Goal: Find specific page/section: Find specific page/section

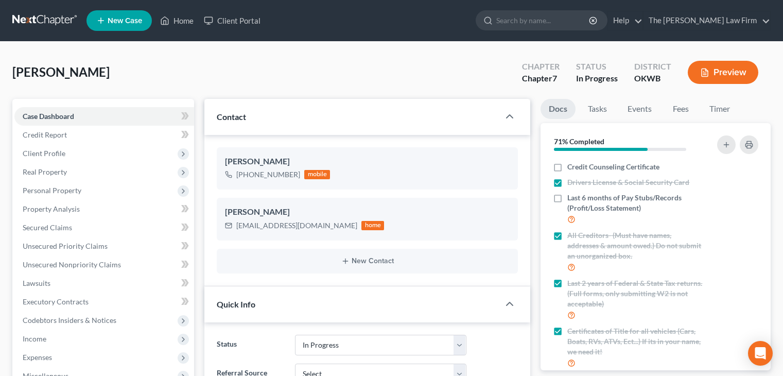
select select "4"
click at [545, 24] on input "search" at bounding box center [543, 20] width 94 height 19
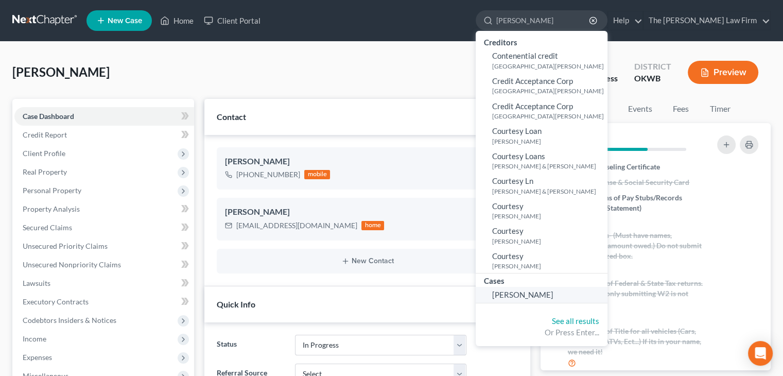
type input "couri"
click at [543, 291] on span "Johnson, Couri" at bounding box center [522, 294] width 61 height 9
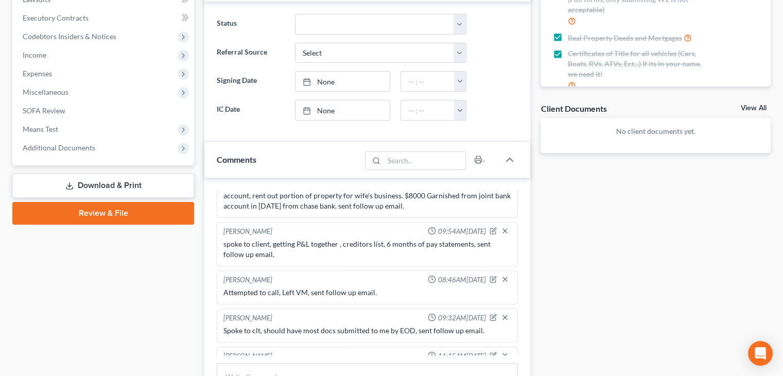
scroll to position [383, 0]
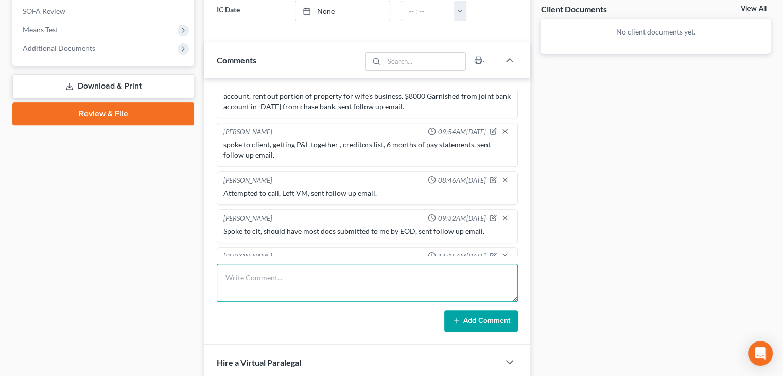
click at [406, 296] on textarea at bounding box center [367, 282] width 301 height 38
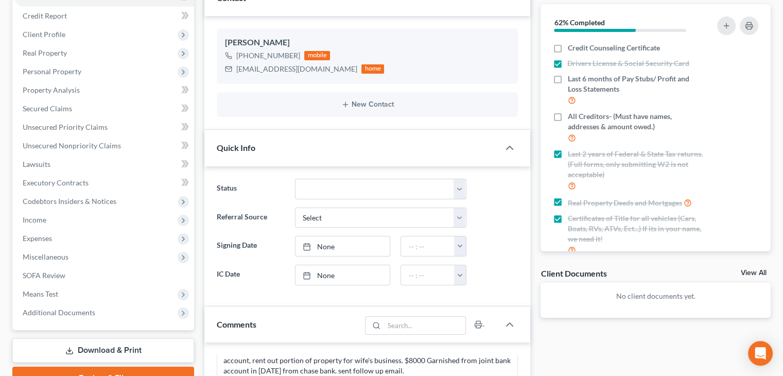
scroll to position [0, 0]
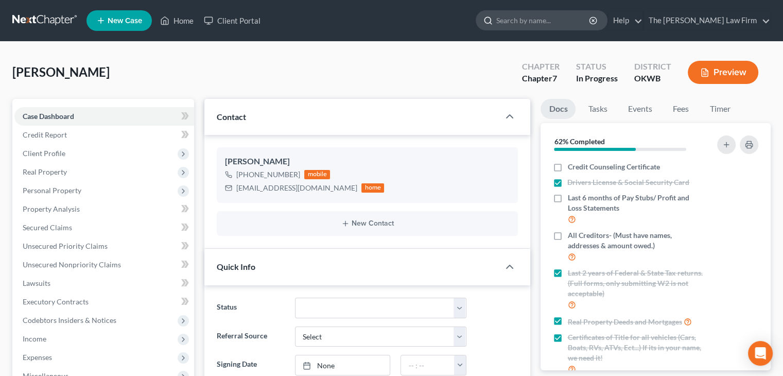
click at [543, 24] on input "search" at bounding box center [543, 20] width 94 height 19
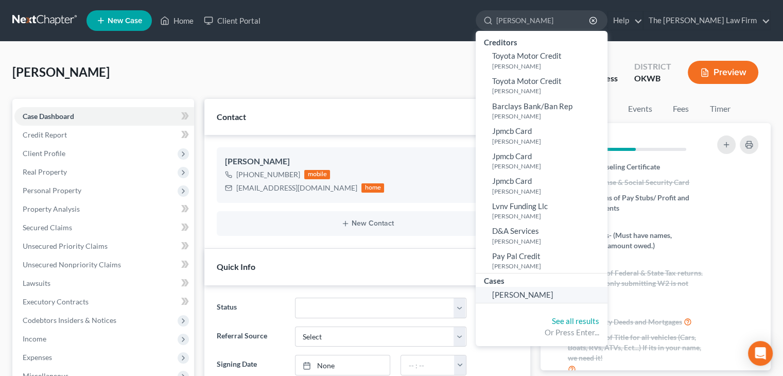
type input "nguyen"
click at [553, 287] on link "Nguyen, Hong" at bounding box center [541, 295] width 132 height 16
select select "4"
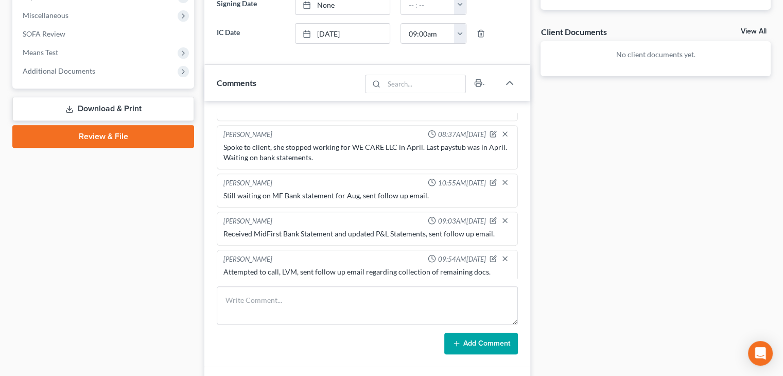
scroll to position [383, 0]
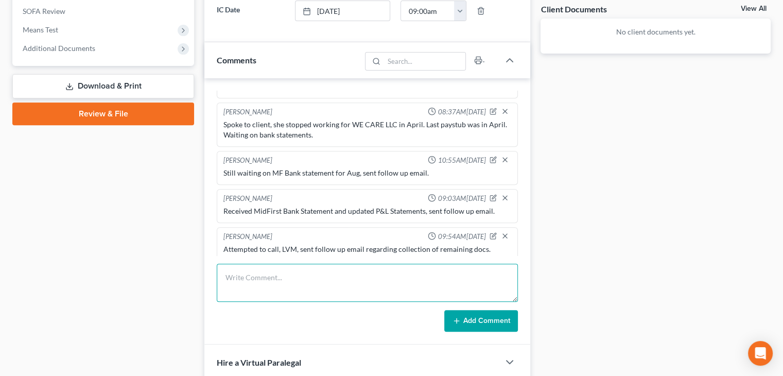
click at [269, 289] on textarea at bounding box center [367, 282] width 301 height 38
type textarea "Attempted to call, LVM, Sent follow up email."
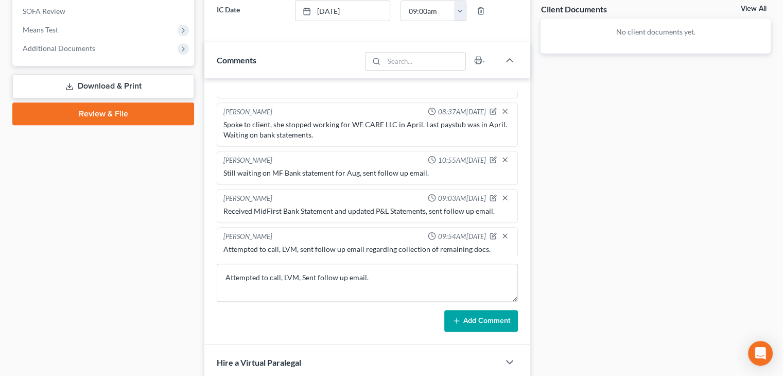
click at [402, 244] on div "Attempted to call, LVM, sent follow up email regarding collection of remaining …" at bounding box center [367, 259] width 288 height 31
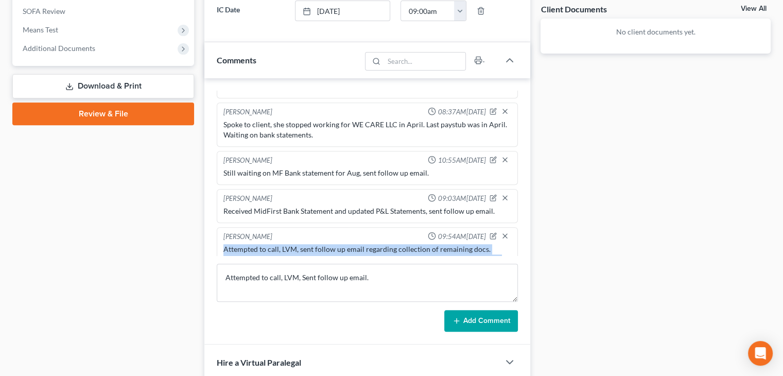
click at [402, 244] on div "Attempted to call, LVM, sent follow up email regarding collection of remaining …" at bounding box center [367, 259] width 288 height 31
click at [368, 244] on div "Attempted to call, LVM, sent follow up email regarding collection of remaining …" at bounding box center [367, 259] width 288 height 31
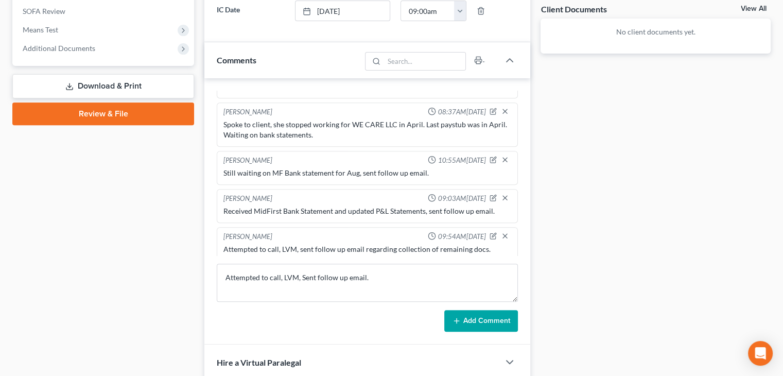
click at [368, 244] on div "Attempted to call, LVM, sent follow up email regarding collection of remaining …" at bounding box center [367, 259] width 288 height 31
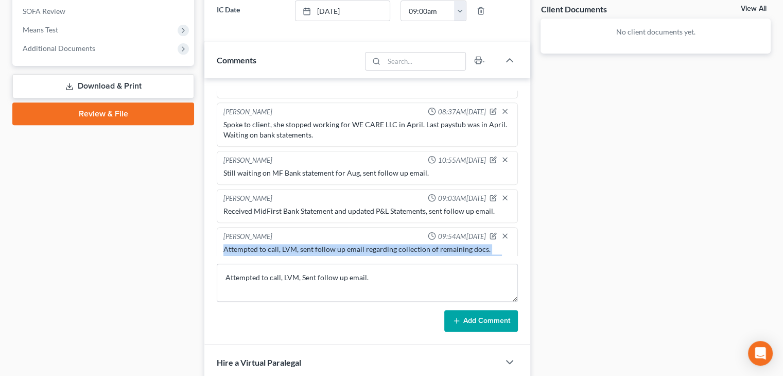
click at [368, 244] on div "Attempted to call, LVM, sent follow up email regarding collection of remaining …" at bounding box center [367, 259] width 288 height 31
click at [369, 244] on div "Attempted to call, LVM, sent follow up email regarding collection of remaining …" at bounding box center [367, 259] width 288 height 31
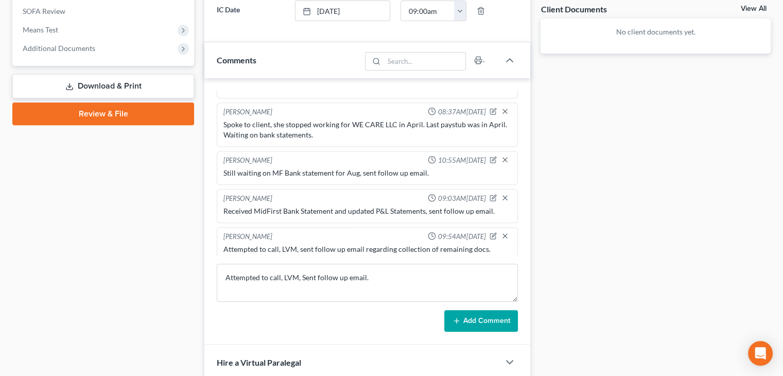
click at [369, 244] on div "Attempted to call, LVM, sent follow up email regarding collection of remaining …" at bounding box center [367, 259] width 288 height 31
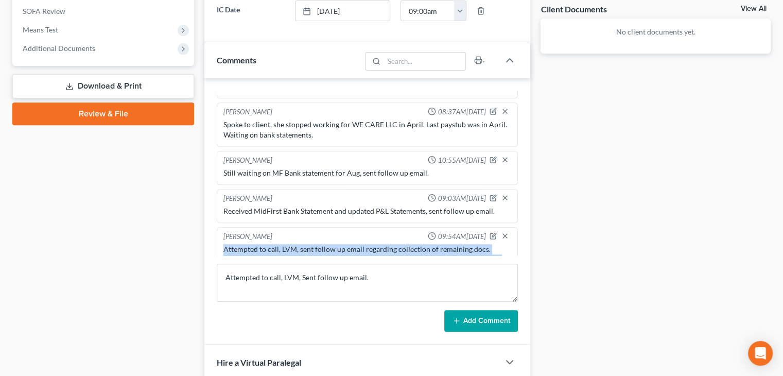
click at [369, 244] on div "Attempted to call, LVM, sent follow up email regarding collection of remaining …" at bounding box center [367, 259] width 288 height 31
copy div "Attempted to call, LVM, sent follow up email regarding collection of remaining …"
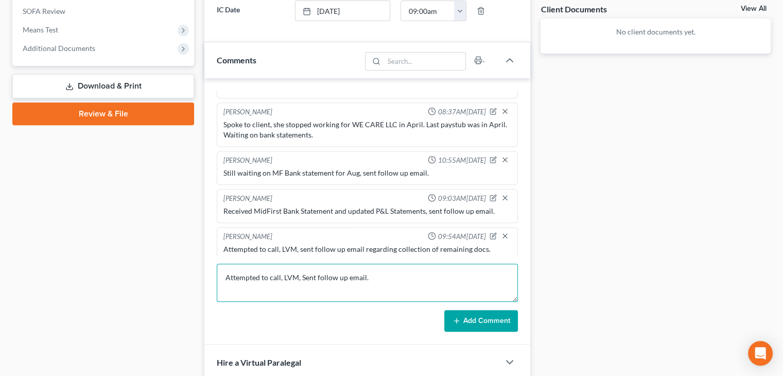
click at [396, 282] on textarea "Attempted to call, LVM, Sent follow up email." at bounding box center [367, 282] width 301 height 38
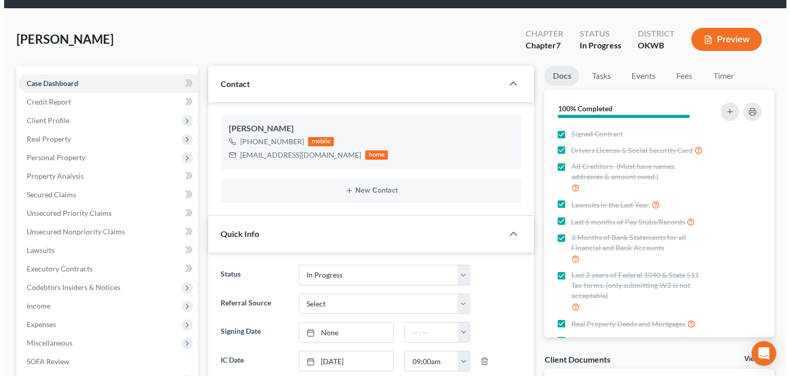
scroll to position [0, 0]
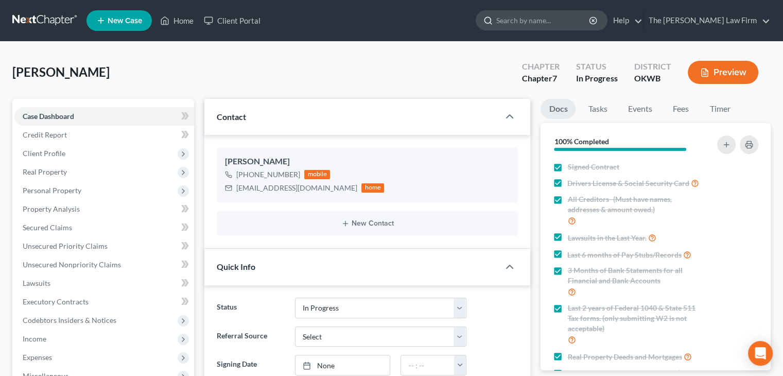
click at [584, 24] on input "search" at bounding box center [543, 20] width 94 height 19
type input "burks"
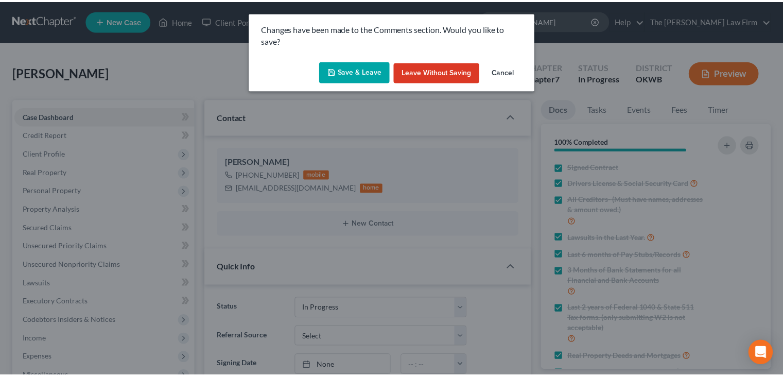
scroll to position [935, 0]
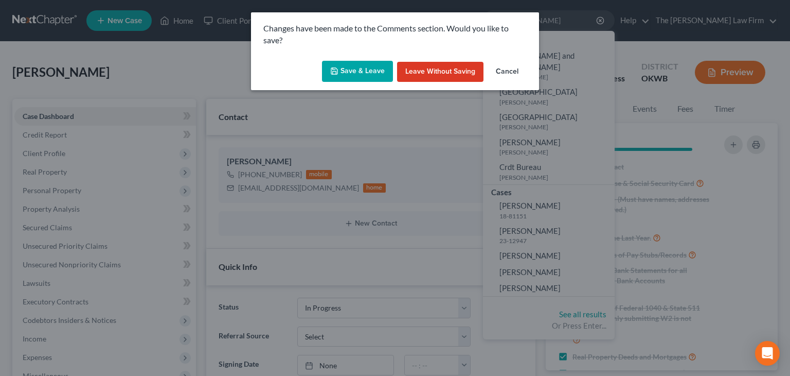
click at [371, 68] on button "Save & Leave" at bounding box center [357, 72] width 71 height 22
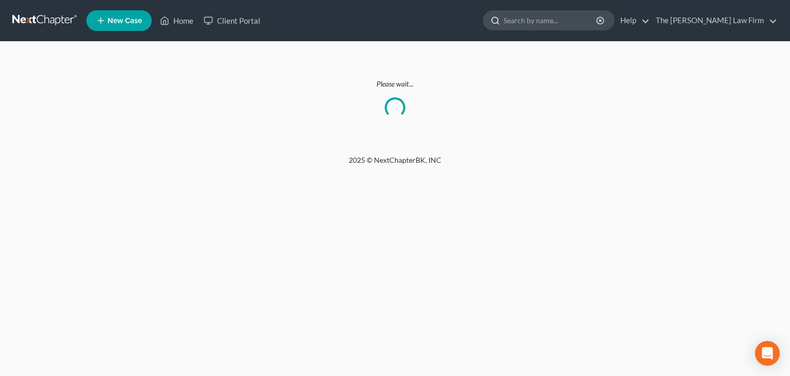
click at [563, 21] on input "search" at bounding box center [551, 20] width 94 height 19
click at [181, 22] on link "Home" at bounding box center [177, 20] width 44 height 19
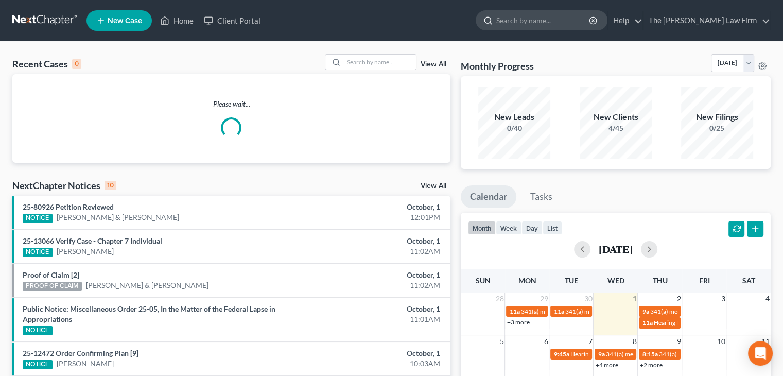
click at [537, 19] on input "search" at bounding box center [543, 20] width 94 height 19
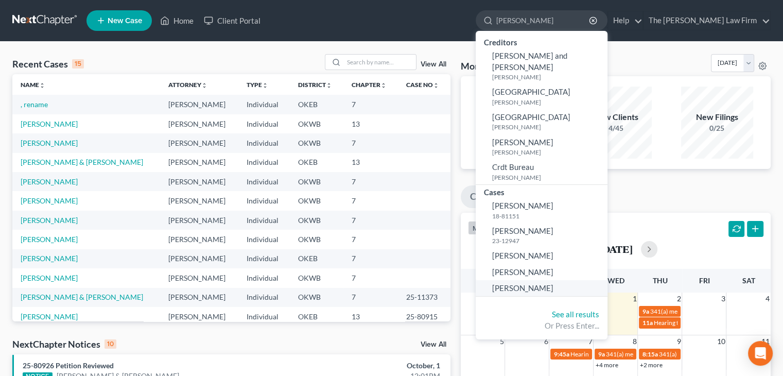
type input "burks"
click at [556, 282] on link "Burks, Della" at bounding box center [541, 288] width 132 height 16
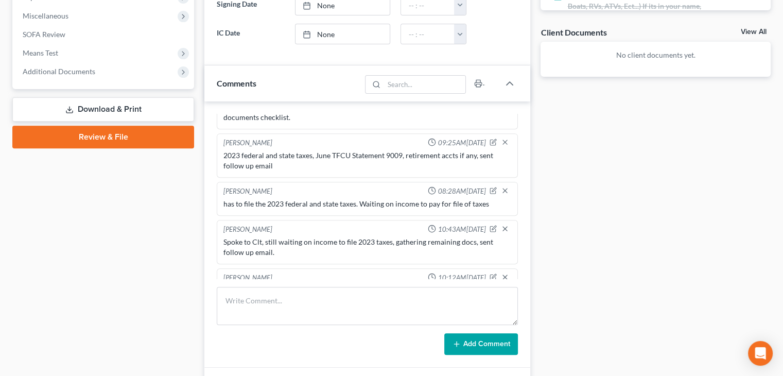
scroll to position [360, 0]
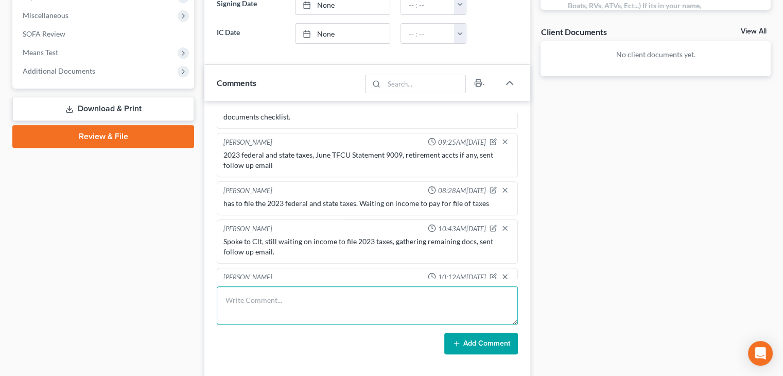
click at [389, 291] on textarea at bounding box center [367, 305] width 301 height 38
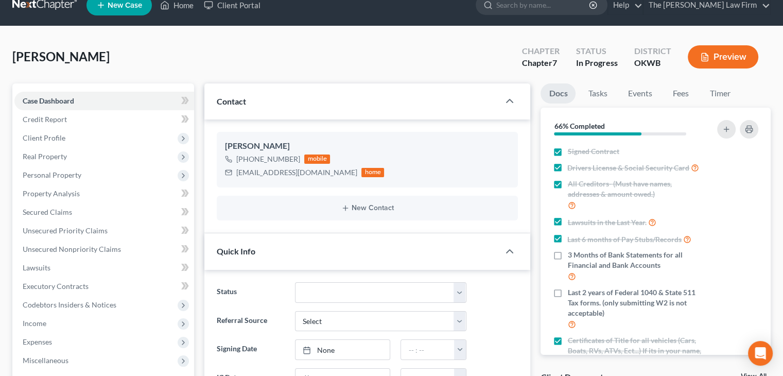
scroll to position [0, 0]
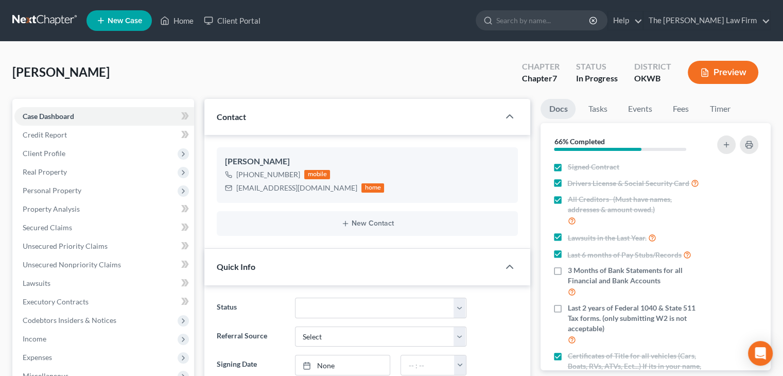
drag, startPoint x: 554, startPoint y: 24, endPoint x: 551, endPoint y: 32, distance: 8.6
click at [552, 24] on input "search" at bounding box center [543, 20] width 94 height 19
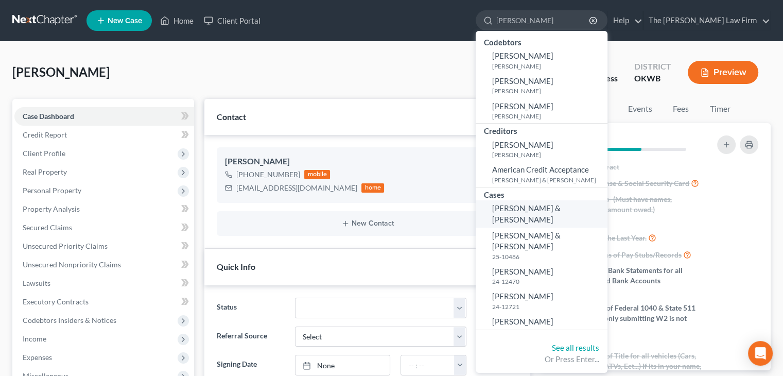
type input "mcgrath"
click at [547, 208] on span "Conduff, Rocky & McGrath, Leah" at bounding box center [526, 213] width 68 height 20
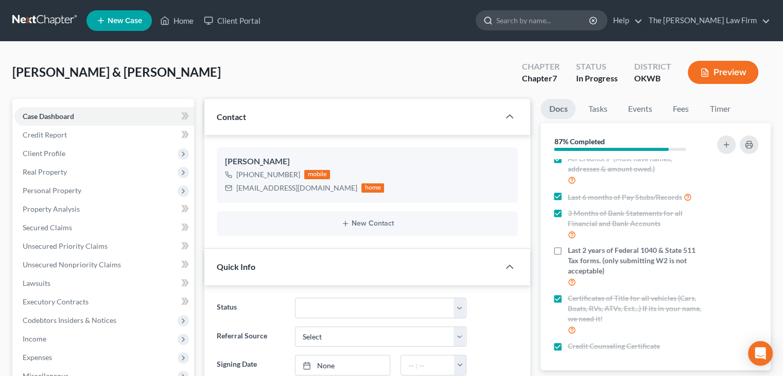
click at [590, 21] on input "search" at bounding box center [543, 20] width 94 height 19
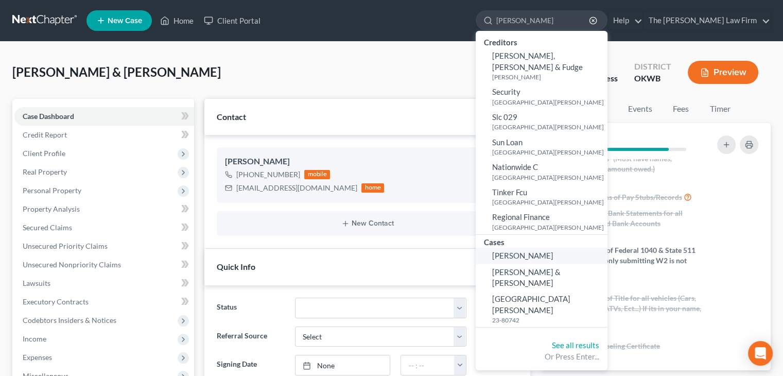
type input "rodrigue"
click at [553, 251] on span "Rodriguez, Layne" at bounding box center [522, 255] width 61 height 9
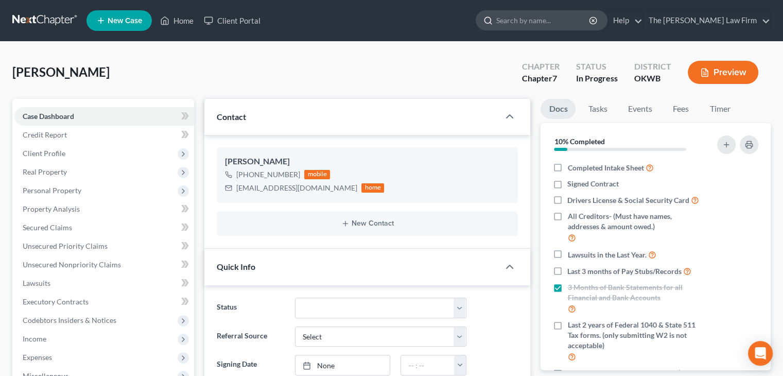
click at [567, 21] on input "search" at bounding box center [543, 20] width 94 height 19
click at [564, 17] on input "search" at bounding box center [543, 20] width 94 height 19
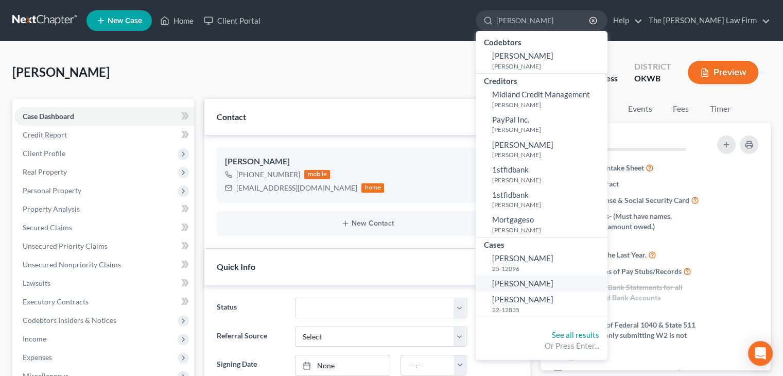
type input "spradlin"
click at [553, 287] on span "Spradlin, Heather" at bounding box center [522, 282] width 61 height 9
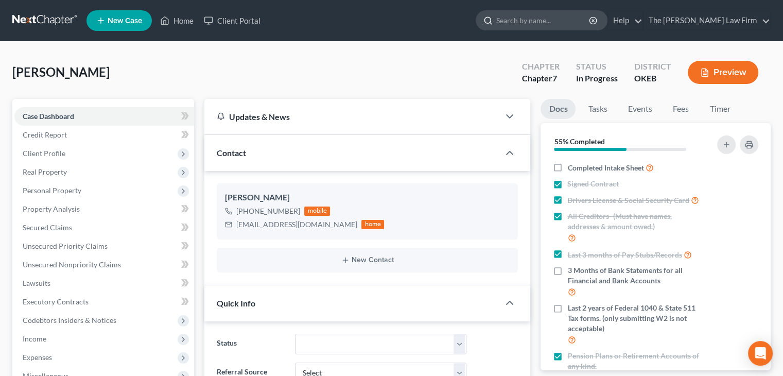
click at [558, 17] on input "search" at bounding box center [543, 20] width 94 height 19
type input "d"
type input "[PERSON_NAME]"
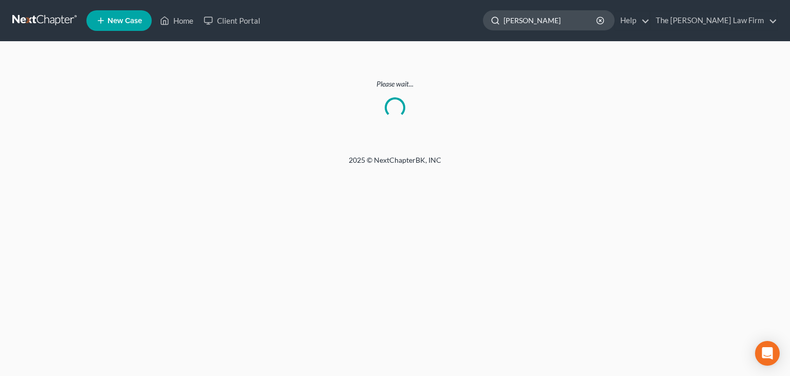
click at [558, 17] on input "[PERSON_NAME]" at bounding box center [551, 20] width 94 height 19
type input "Raymond"
click at [576, 18] on input "[PERSON_NAME]" at bounding box center [551, 20] width 94 height 19
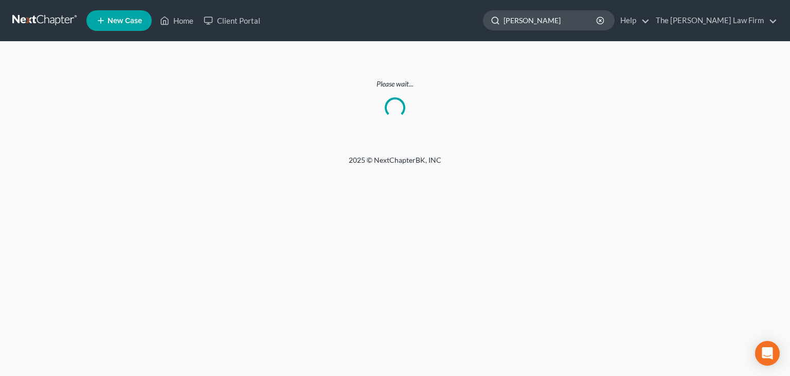
click at [576, 18] on input "[PERSON_NAME]" at bounding box center [551, 20] width 94 height 19
type input "[PERSON_NAME]"
click at [163, 20] on icon at bounding box center [164, 20] width 9 height 12
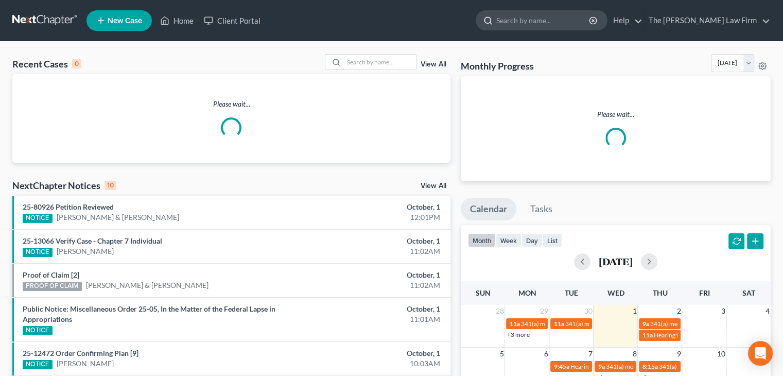
click at [566, 20] on input "search" at bounding box center [543, 20] width 94 height 19
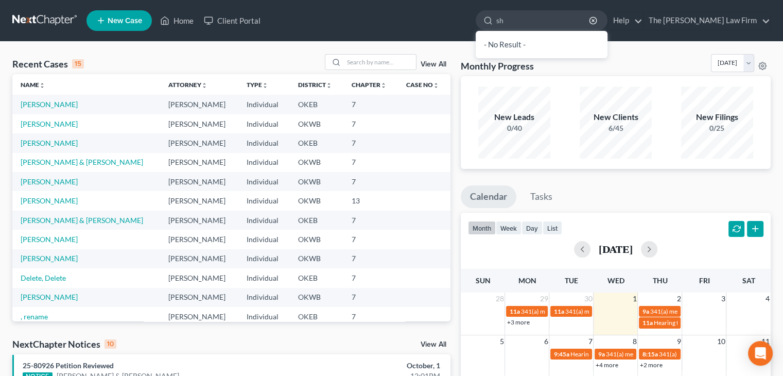
type input "s"
type input "[PERSON_NAME]"
click at [218, 19] on link "Client Portal" at bounding box center [232, 20] width 67 height 19
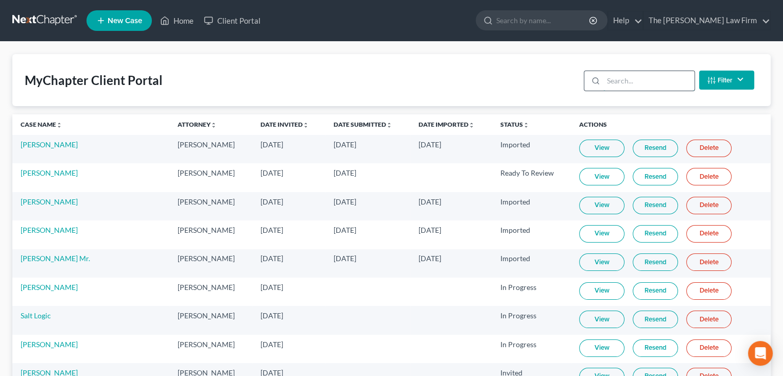
click at [634, 81] on input "search" at bounding box center [648, 81] width 91 height 20
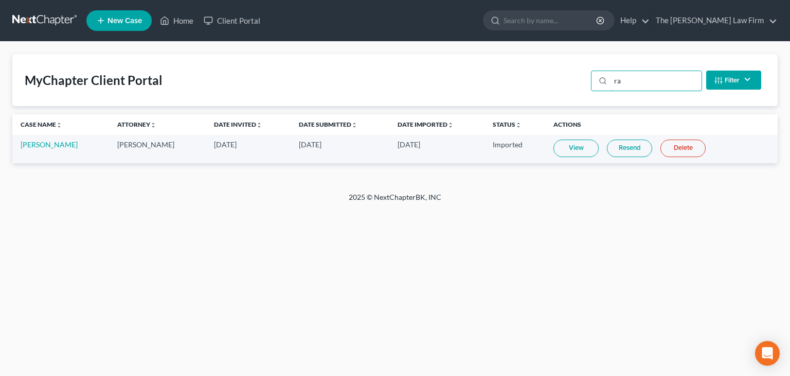
type input "r"
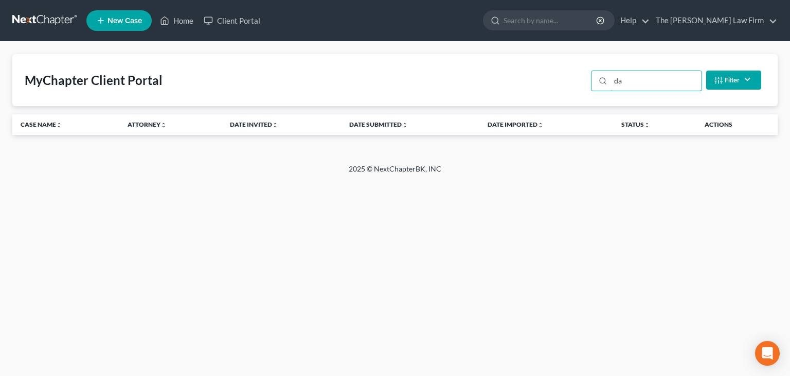
type input "d"
type input "[PERSON_NAME]"
click at [589, 16] on input "search" at bounding box center [551, 20] width 94 height 19
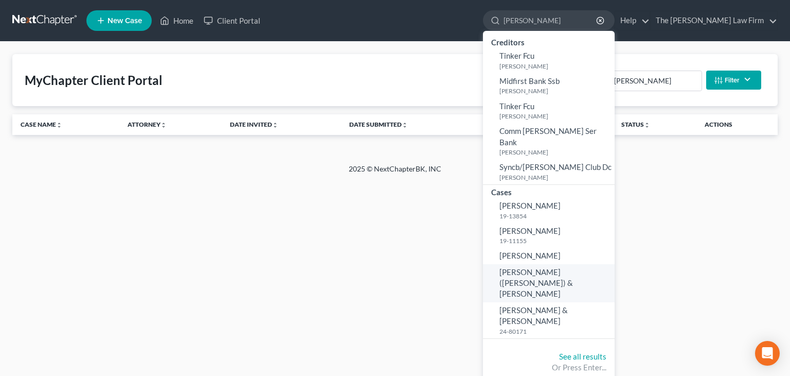
type input "raymon"
click at [563, 267] on span "Raymond, Dale (Shane) & Rashawn" at bounding box center [537, 282] width 74 height 31
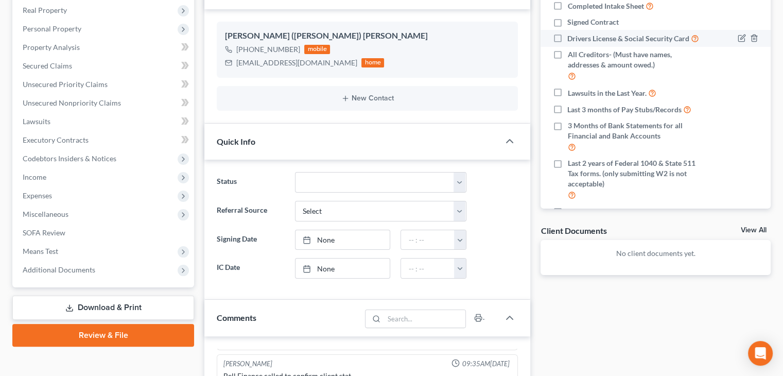
scroll to position [51, 0]
